Goal: Find specific page/section

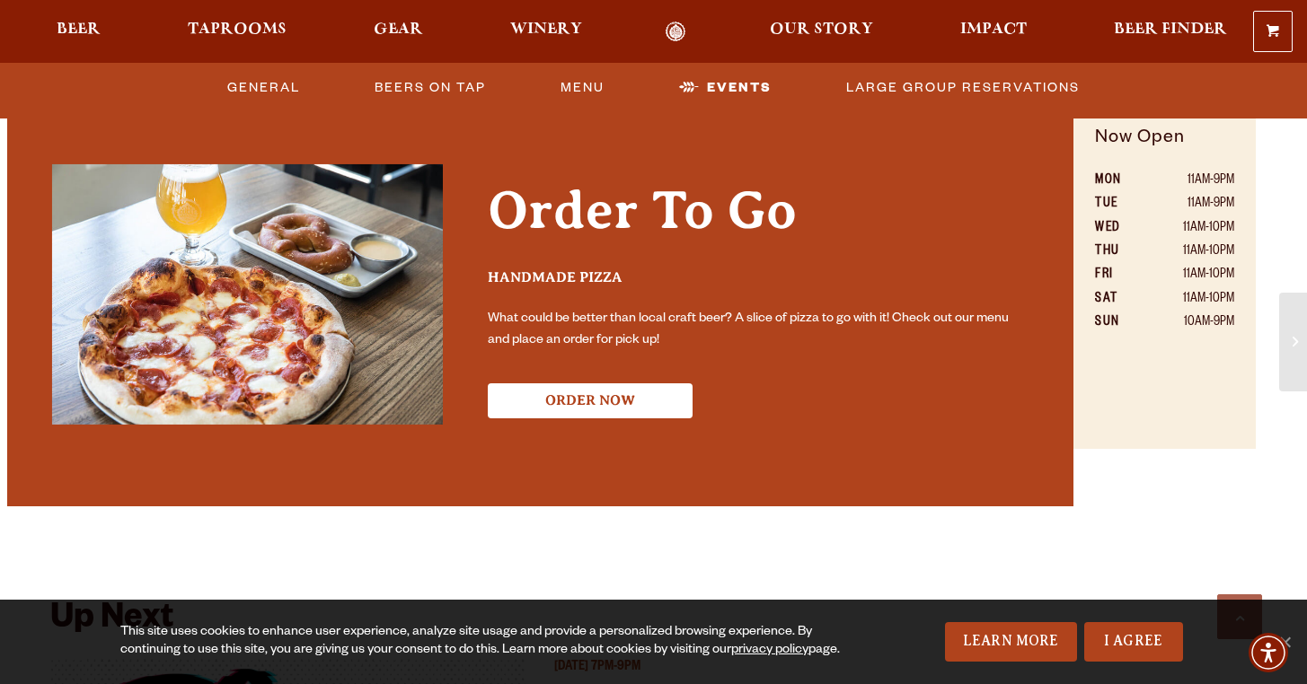
scroll to position [1060, 0]
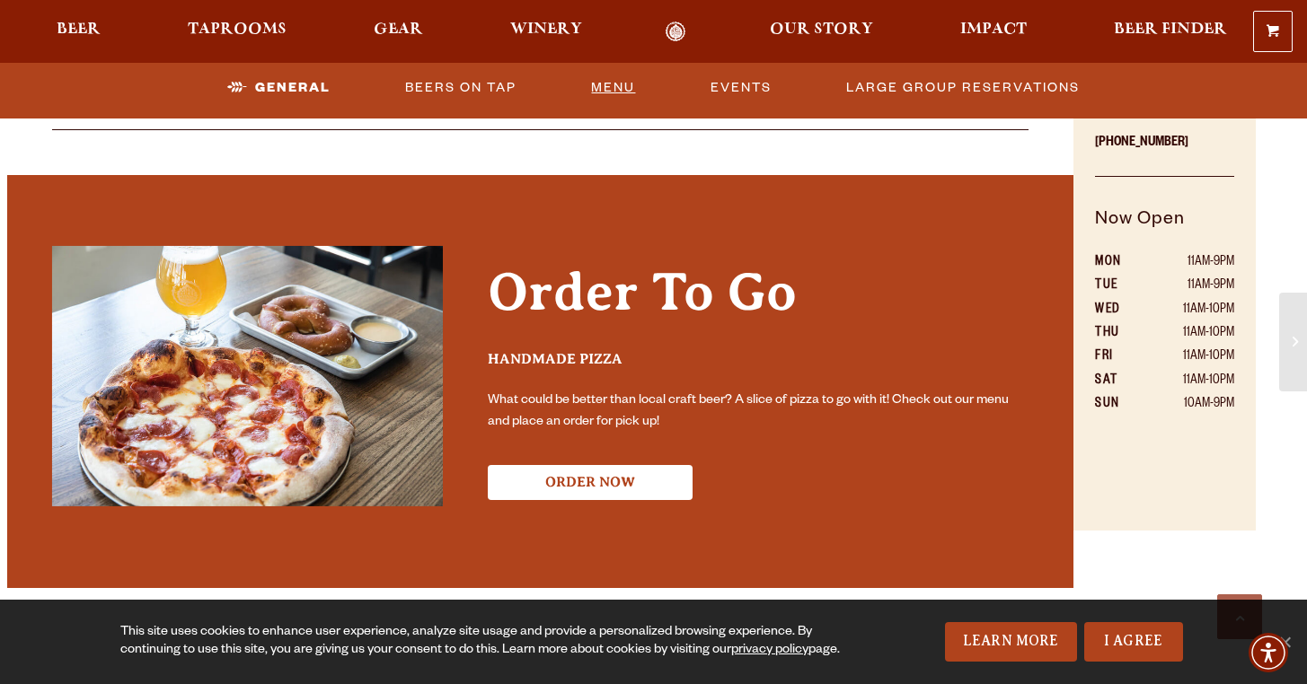
click at [609, 84] on link "Menu" at bounding box center [613, 87] width 58 height 41
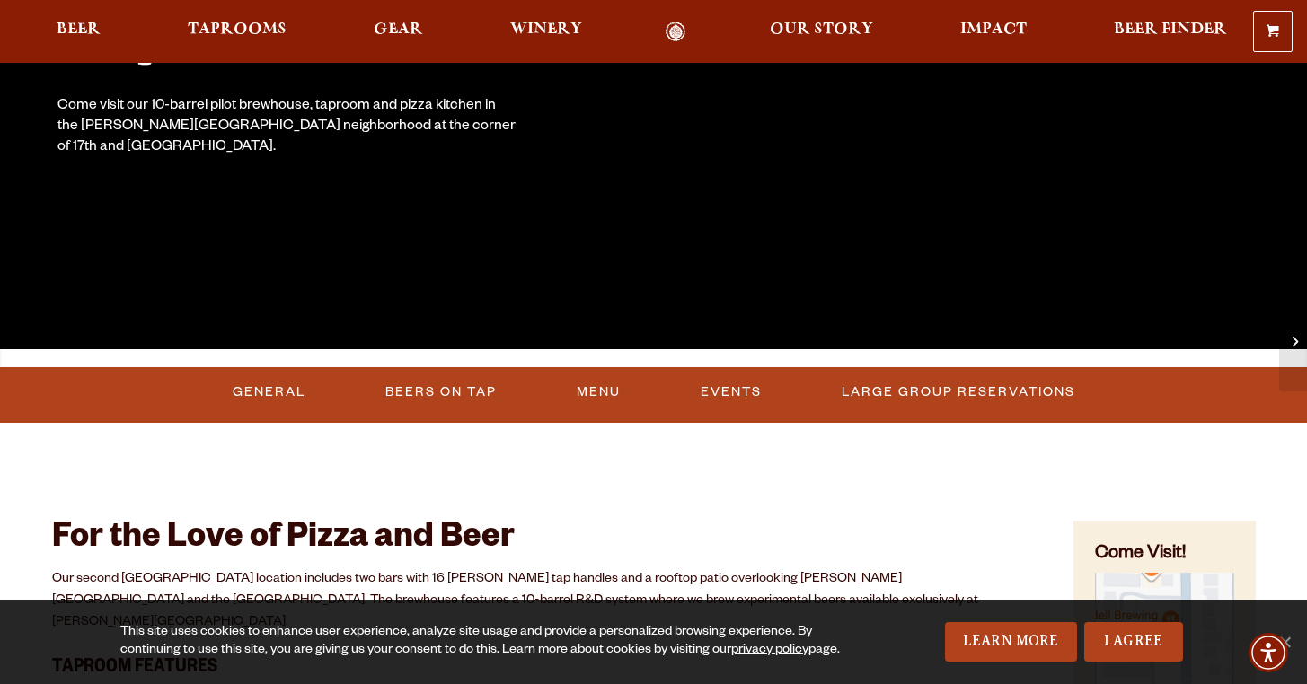
scroll to position [350, 0]
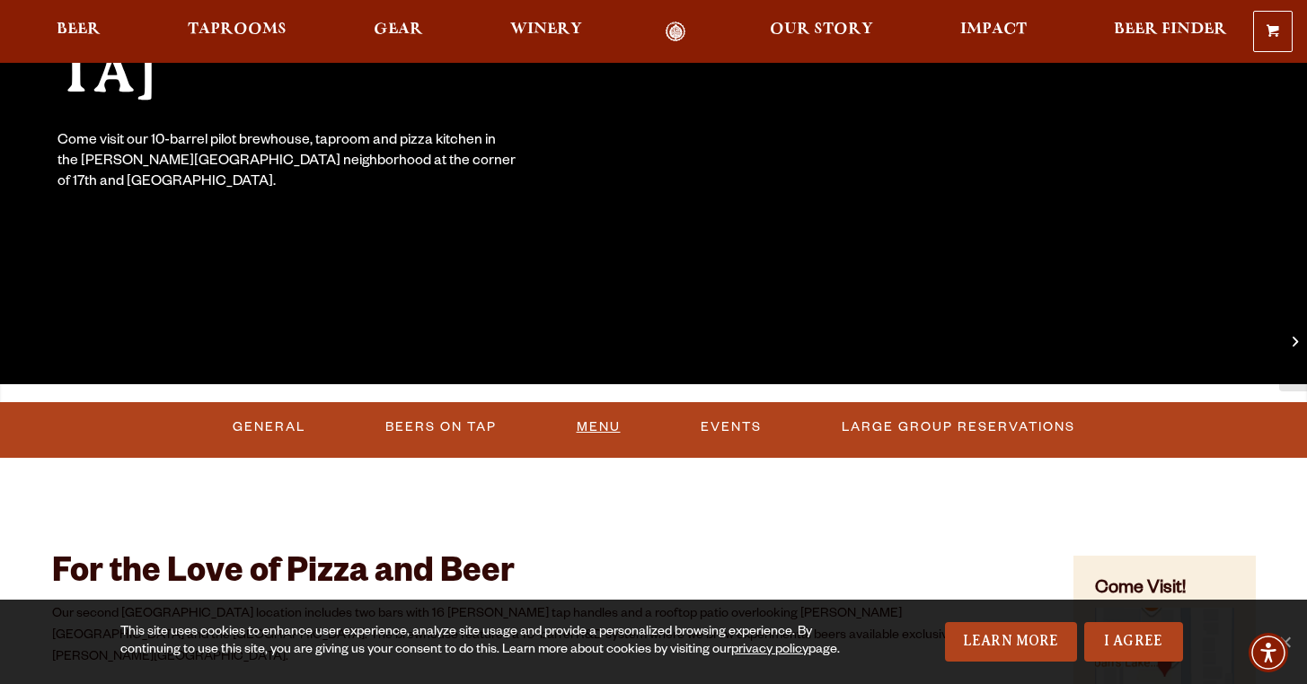
click at [585, 429] on link "Menu" at bounding box center [598, 427] width 58 height 41
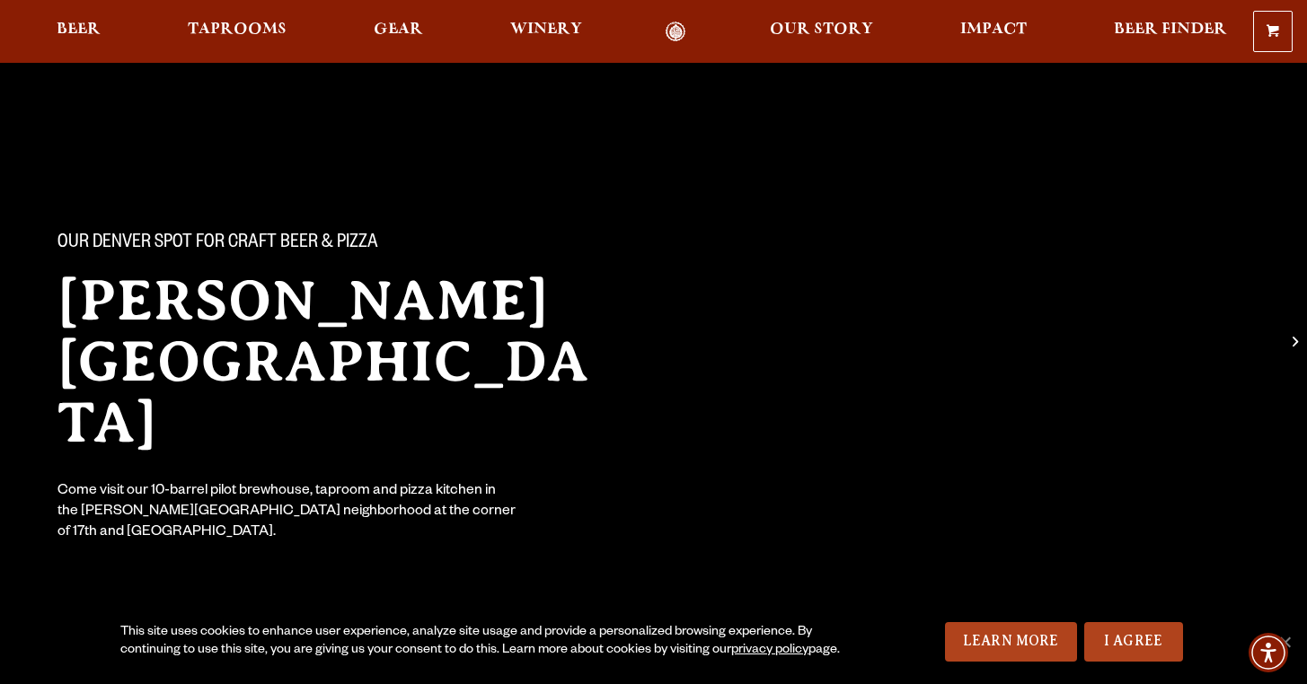
scroll to position [559, 0]
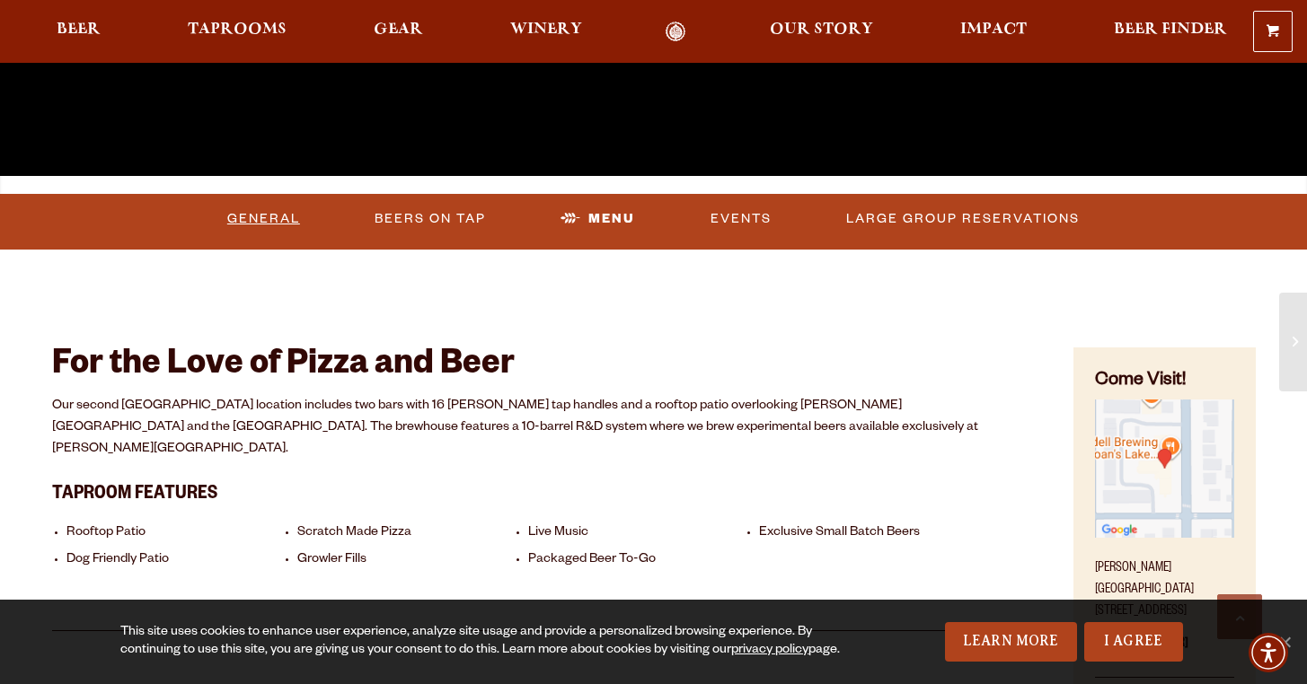
click at [266, 212] on link "General" at bounding box center [263, 218] width 87 height 41
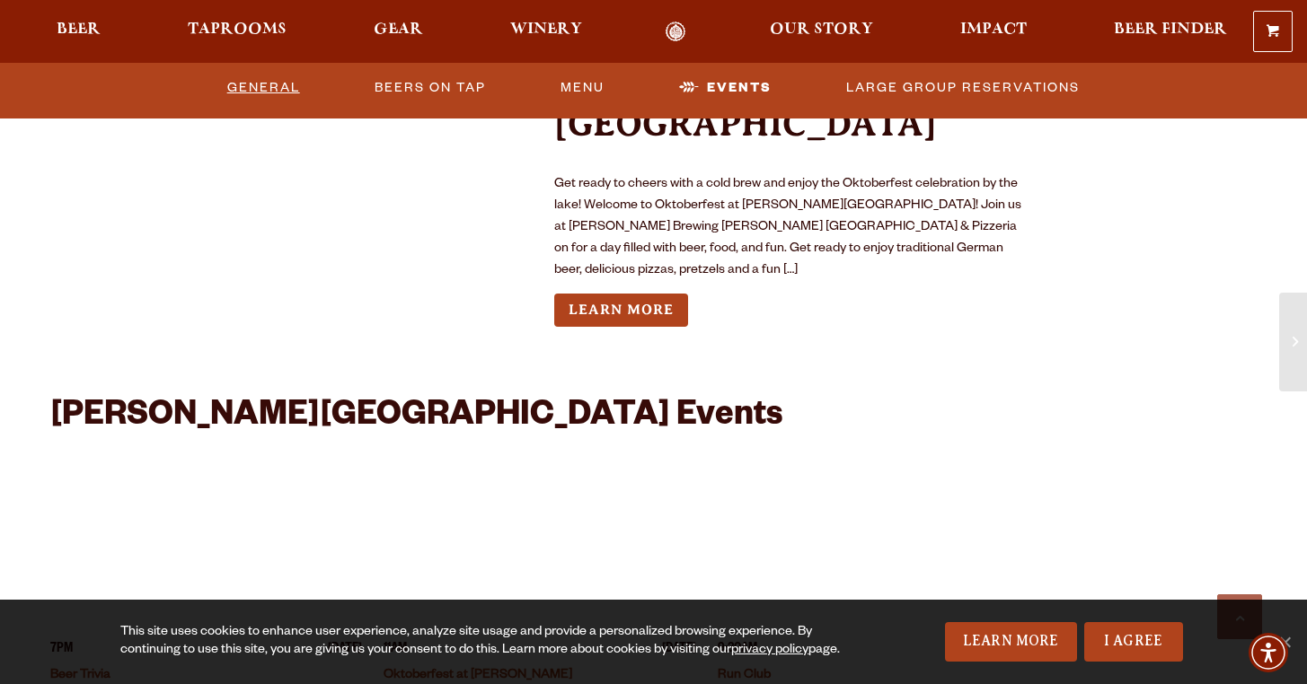
scroll to position [3997, 0]
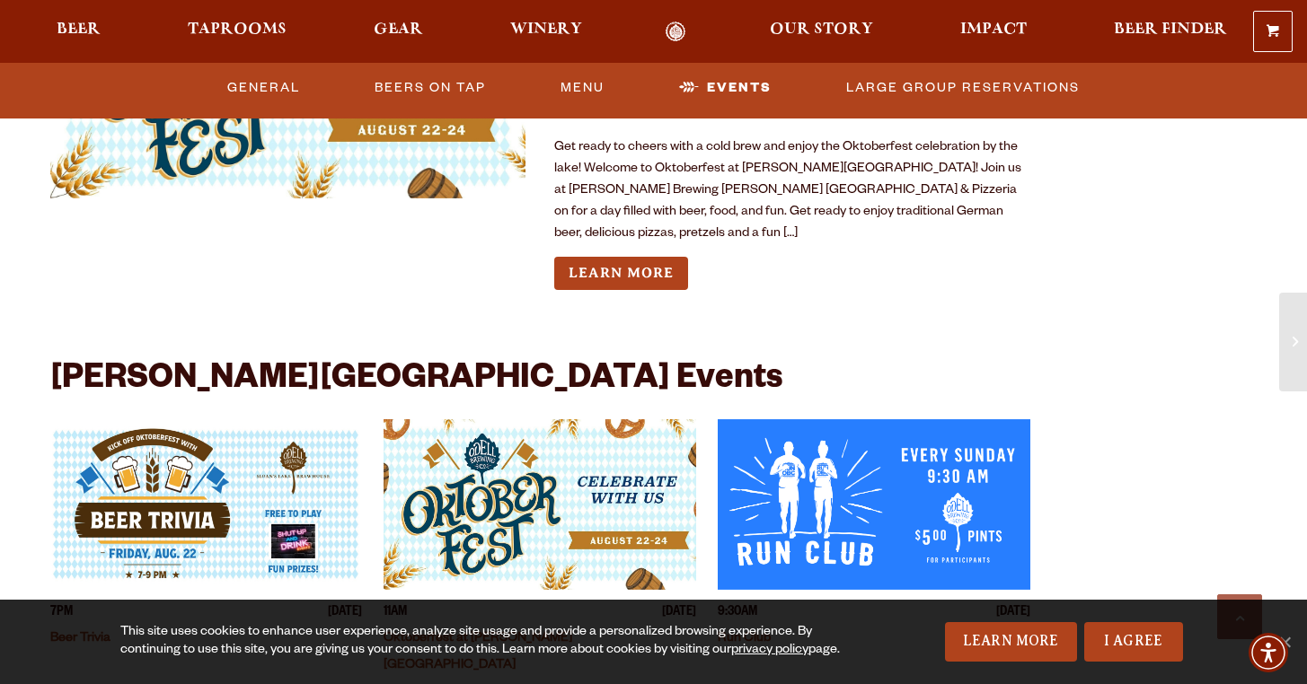
click at [860, 419] on img "View event details" at bounding box center [874, 504] width 313 height 171
